Goal: Task Accomplishment & Management: Manage account settings

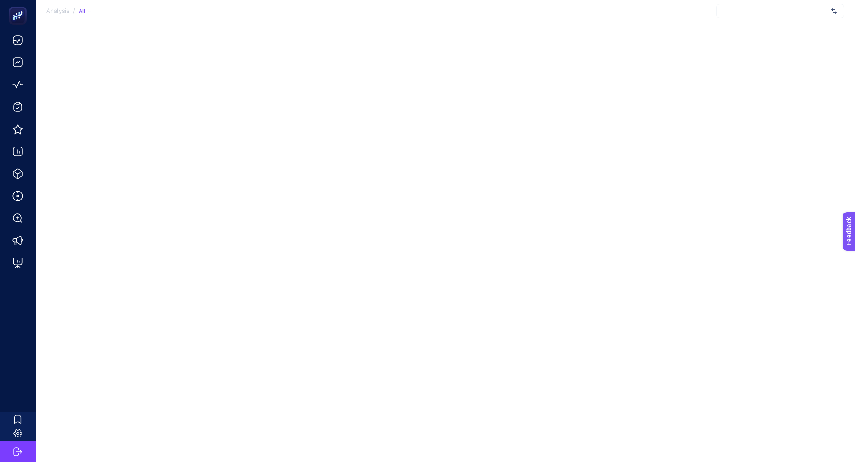
click at [763, 14] on div at bounding box center [780, 11] width 128 height 14
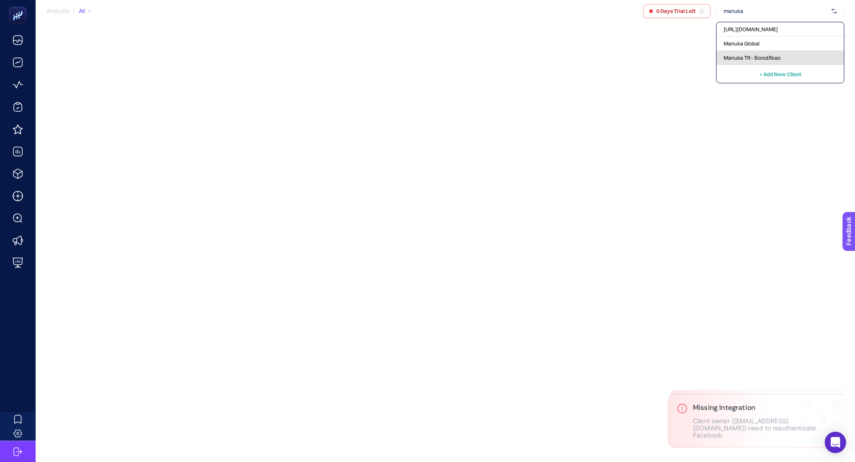
type input "manuka"
click at [756, 59] on span "Manuka TR - BoostRoas" at bounding box center [751, 57] width 57 height 7
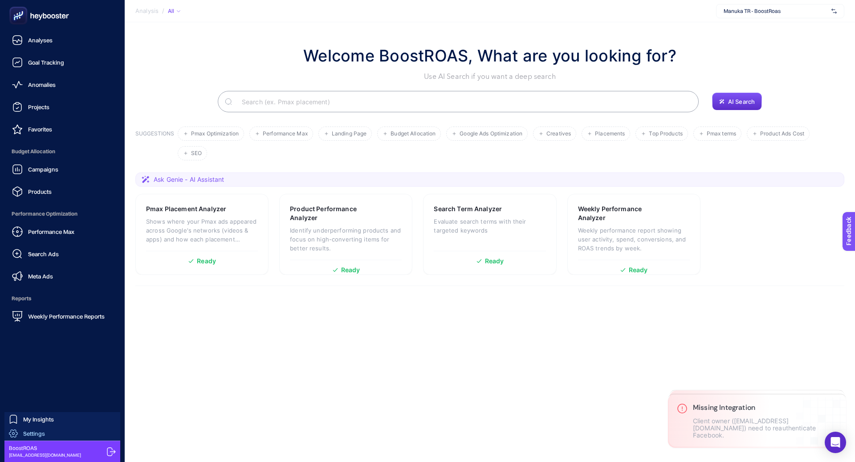
click at [55, 431] on link "Settings" at bounding box center [62, 433] width 116 height 14
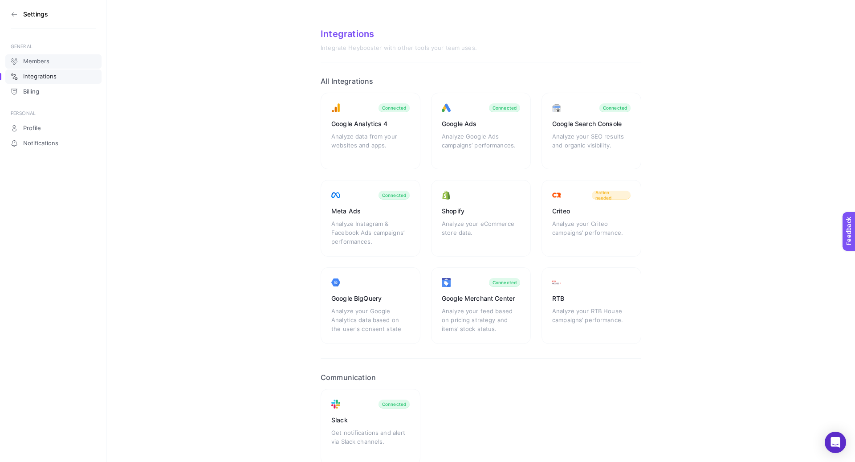
click at [41, 61] on span "Members" at bounding box center [36, 61] width 26 height 7
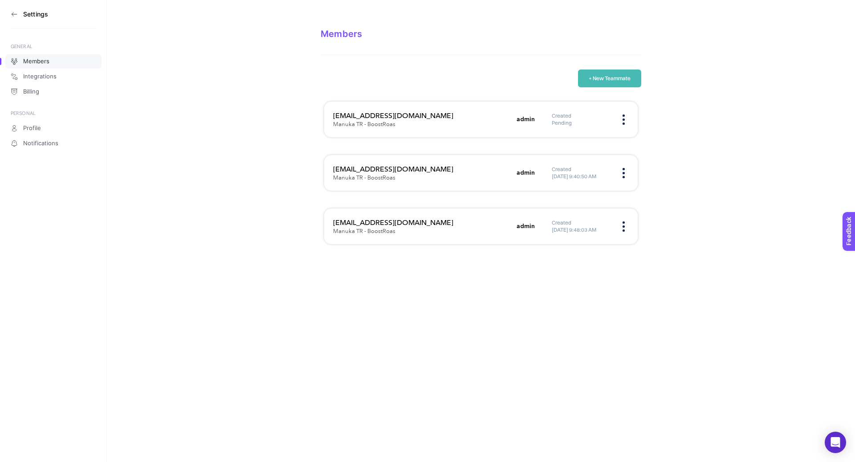
click at [599, 80] on button "+ New Teammate" at bounding box center [609, 78] width 63 height 18
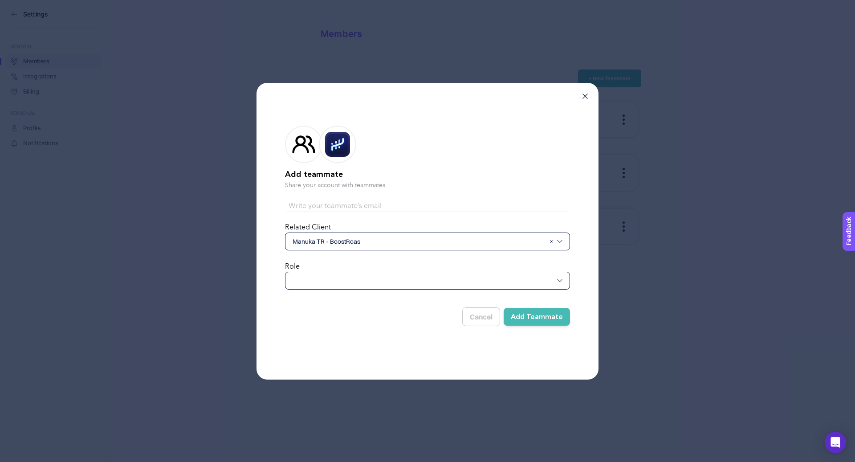
click at [353, 280] on div at bounding box center [427, 281] width 285 height 18
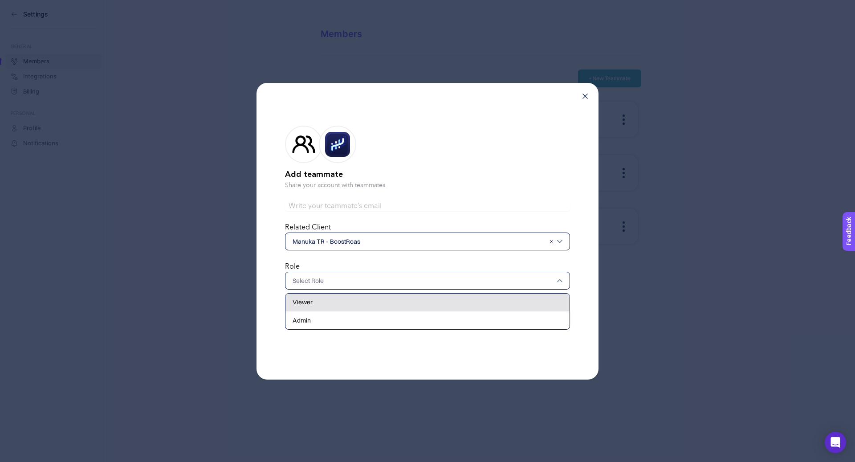
click at [341, 302] on div "Viewer" at bounding box center [427, 302] width 284 height 18
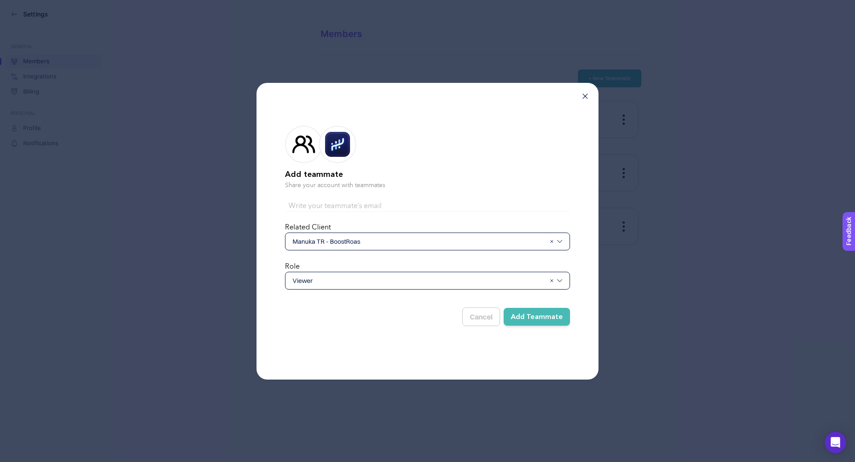
click at [402, 302] on div "Cancel Add Teammate" at bounding box center [427, 313] width 285 height 26
click at [378, 207] on input "text" at bounding box center [427, 205] width 285 height 11
paste input "ramazanturkmen@manuka.com.tr"
type input "ramazanturkmen@manuka.com.tr"
click at [538, 315] on button "Add Teammate" at bounding box center [536, 317] width 66 height 18
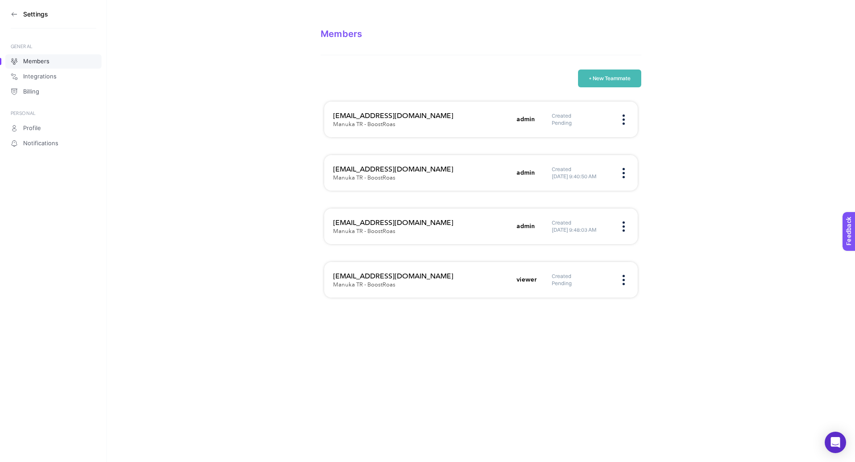
click at [13, 15] on icon at bounding box center [14, 14] width 7 height 7
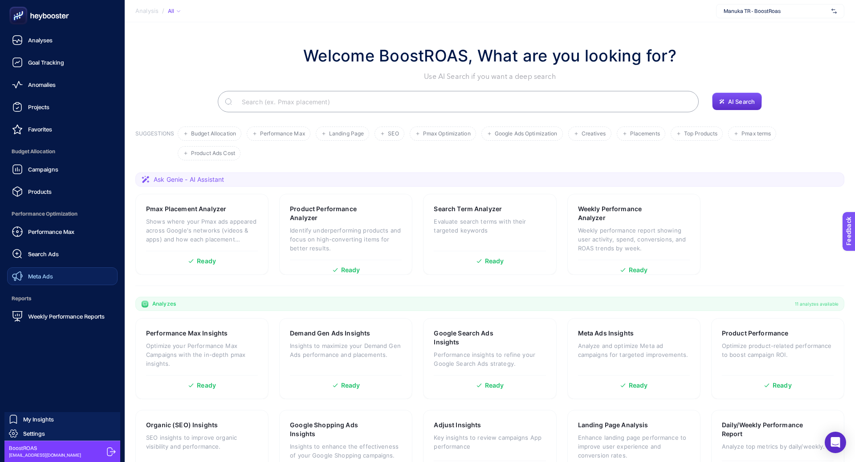
click at [50, 267] on link "Meta Ads" at bounding box center [62, 276] width 110 height 18
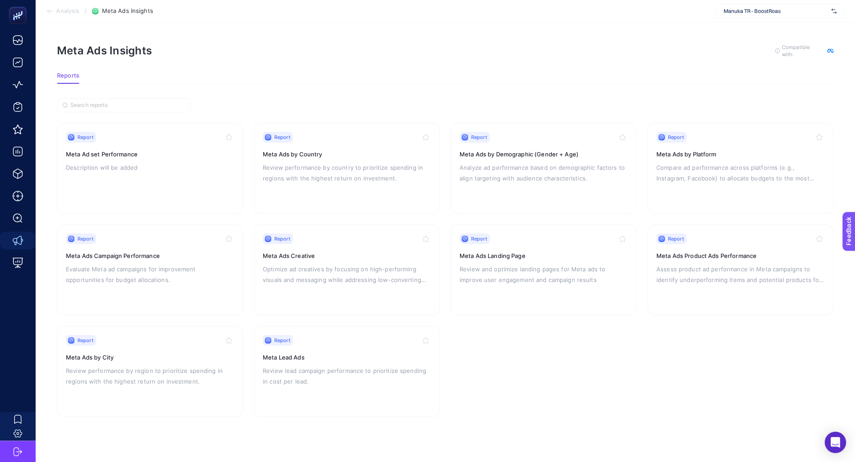
click at [317, 296] on div "Report Meta Ads Creative Optimize ad creatives by focusing on high-performing v…" at bounding box center [347, 269] width 168 height 73
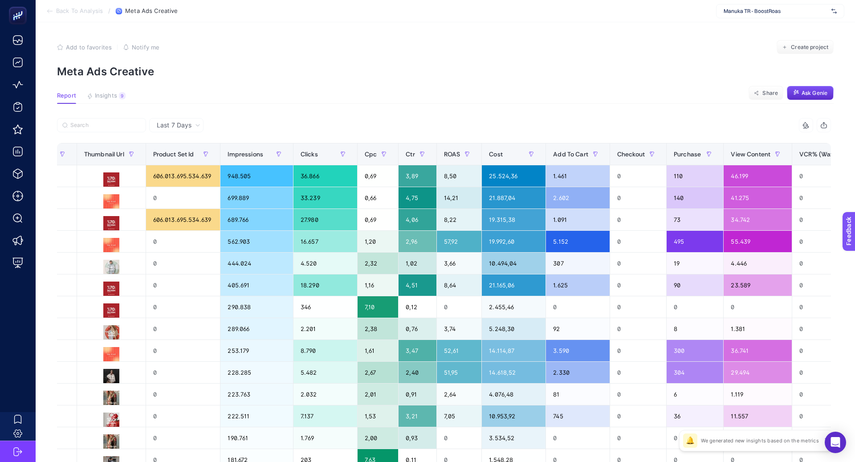
scroll to position [0, 596]
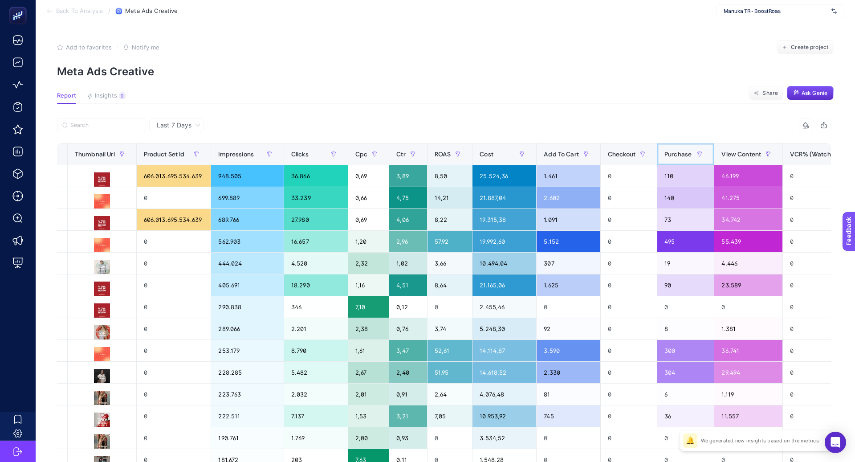
click at [669, 154] on span "Purchase" at bounding box center [677, 153] width 27 height 7
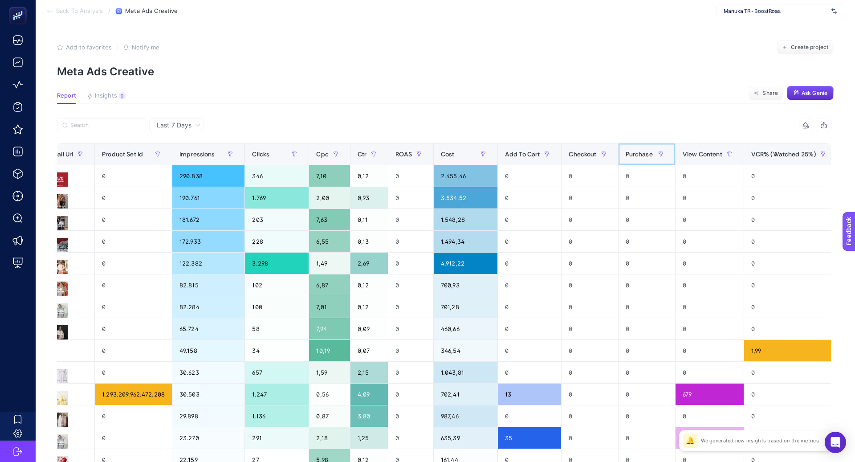
click at [641, 154] on span "Purchase" at bounding box center [638, 153] width 27 height 7
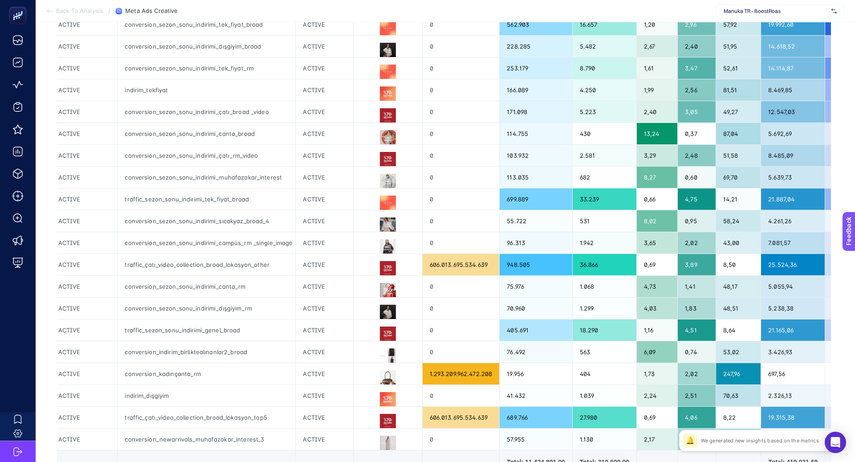
scroll to position [0, 0]
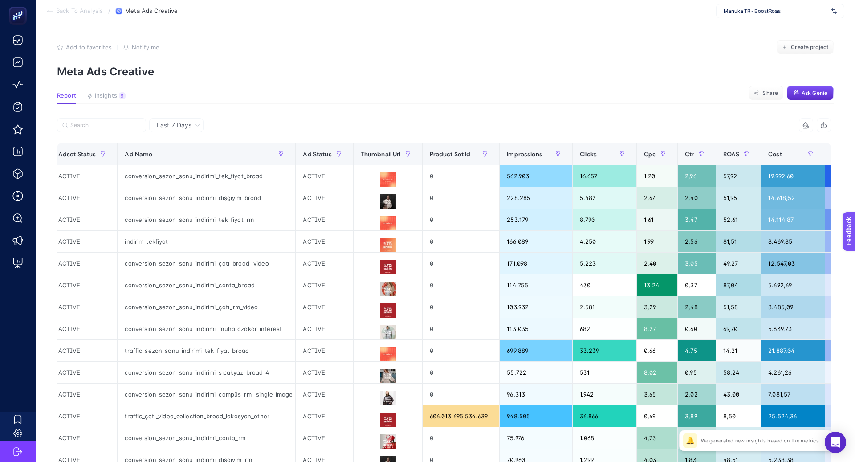
click at [749, 8] on span "Manuka TR - BoostRoas" at bounding box center [775, 11] width 104 height 7
type input "[PERSON_NAME]"
click at [730, 42] on span "[PERSON_NAME] DW" at bounding box center [748, 43] width 51 height 7
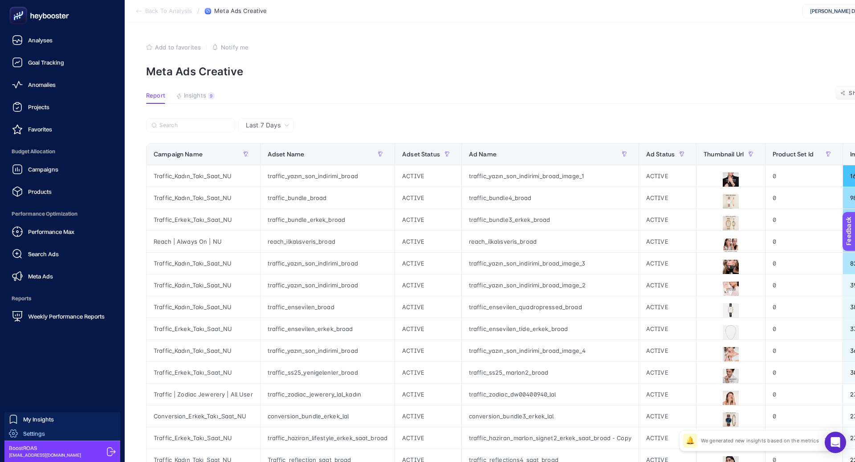
click at [38, 430] on span "Settings" at bounding box center [34, 433] width 22 height 7
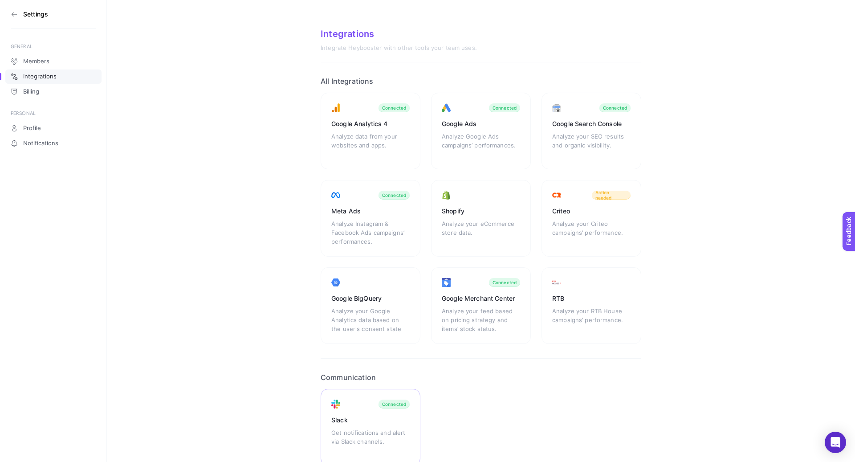
scroll to position [45, 0]
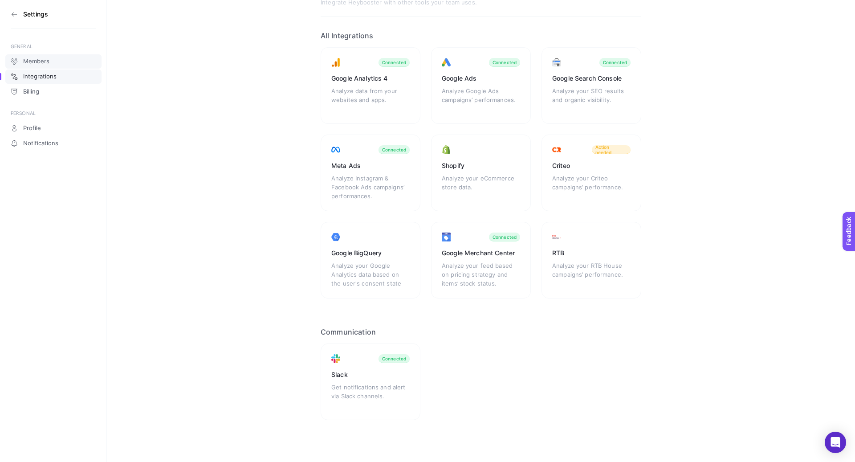
click at [42, 60] on span "Members" at bounding box center [36, 61] width 26 height 7
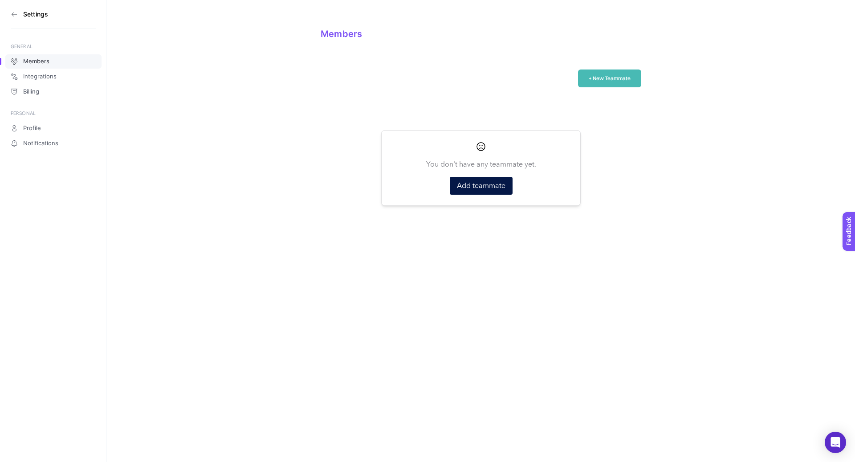
click at [608, 76] on button "+ New Teammate" at bounding box center [609, 78] width 63 height 18
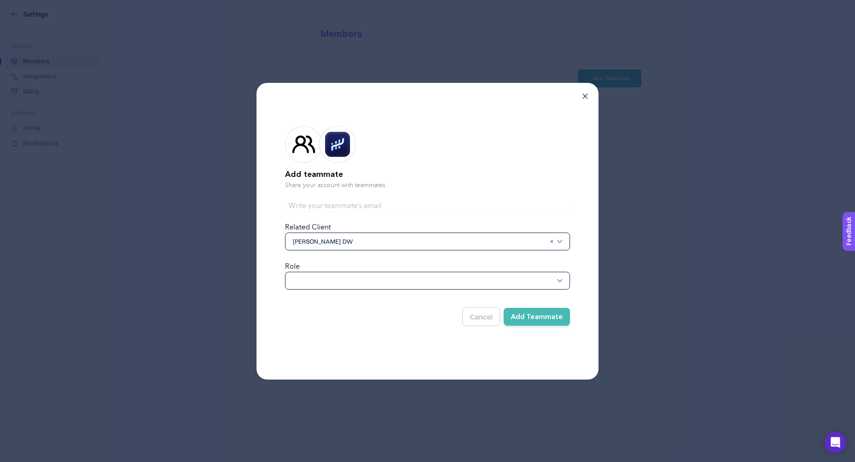
click at [344, 200] on input "text" at bounding box center [427, 205] width 285 height 11
paste input "[EMAIL_ADDRESS][DOMAIN_NAME]"
type input "[EMAIL_ADDRESS][DOMAIN_NAME]"
click at [320, 274] on div at bounding box center [427, 281] width 285 height 18
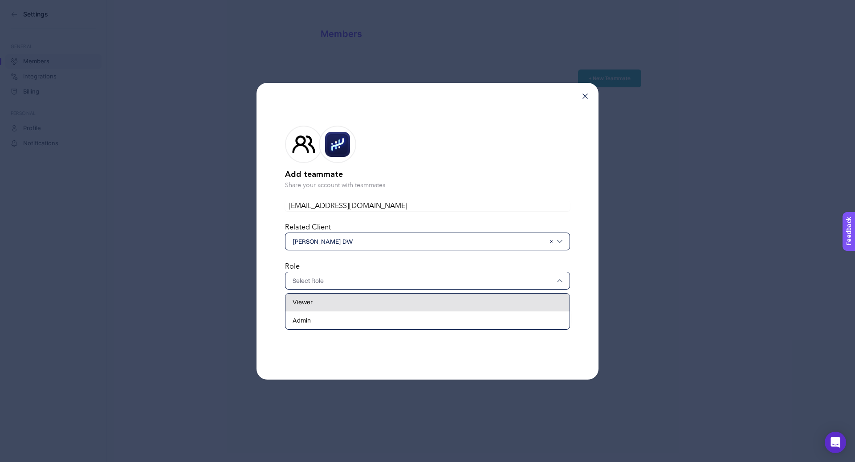
click at [324, 304] on div "Viewer" at bounding box center [427, 302] width 284 height 18
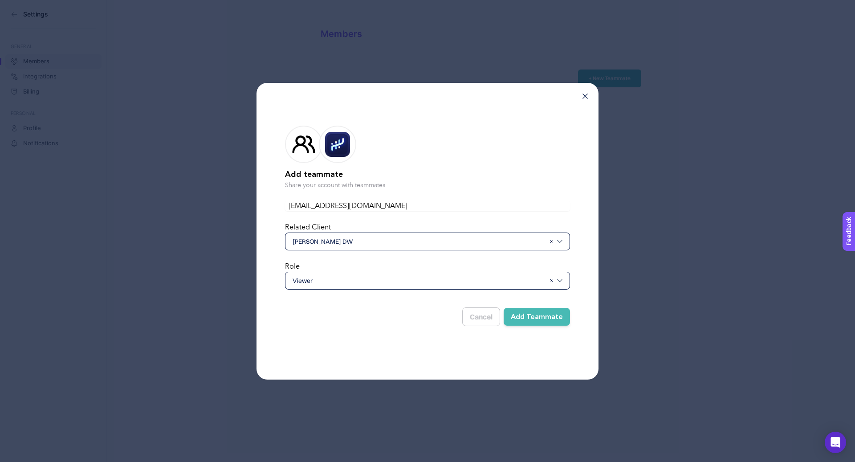
click at [528, 309] on button "Add Teammate" at bounding box center [536, 317] width 66 height 18
